Goal: Navigation & Orientation: Find specific page/section

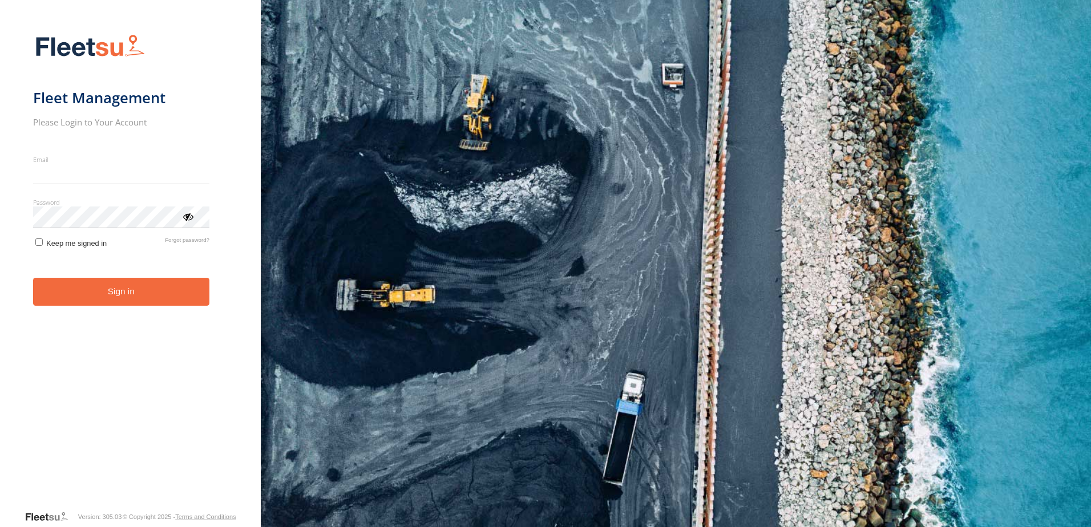
type input "**********"
click at [167, 303] on button "Sign in" at bounding box center [121, 292] width 176 height 28
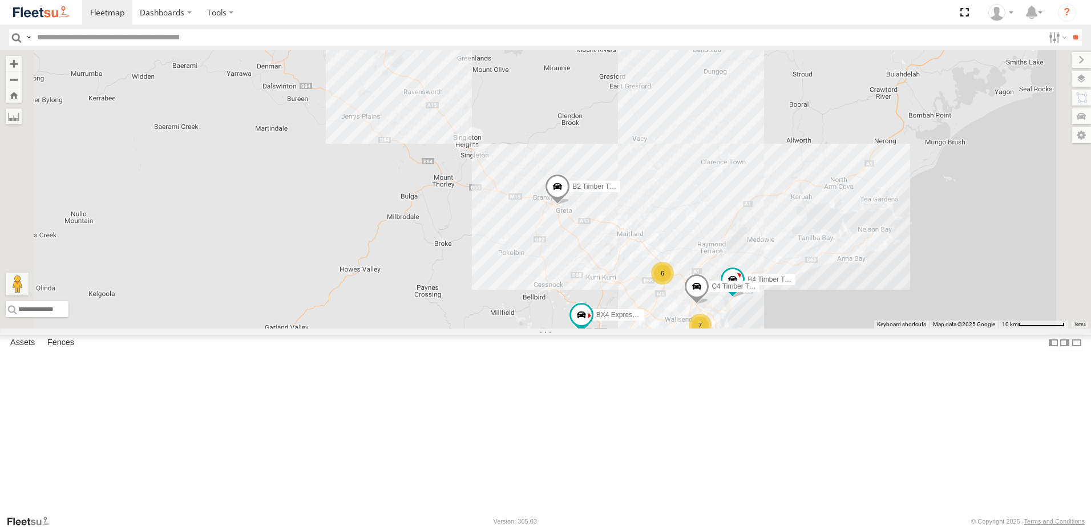
click at [0, 0] on span at bounding box center [0, 0] width 0 height 0
